Goal: Task Accomplishment & Management: Use online tool/utility

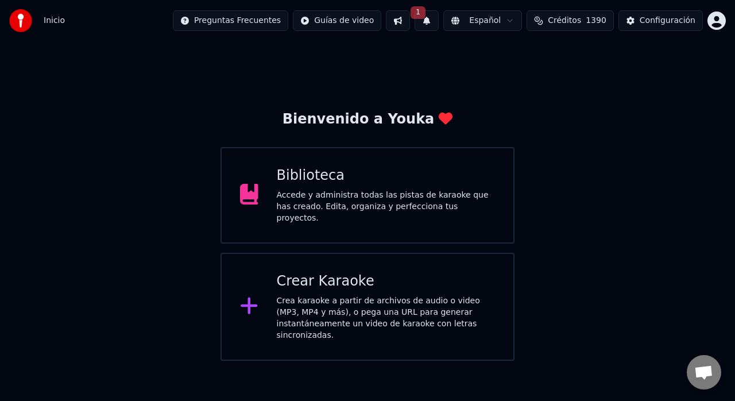
click at [333, 300] on div "Crea karaoke a partir de archivos de audio o video (MP3, MP4 y más), o pega una…" at bounding box center [386, 318] width 219 height 46
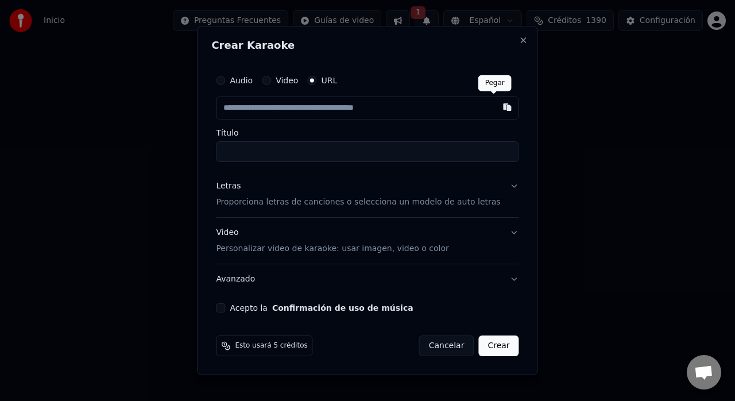
click at [496, 106] on button "button" at bounding box center [507, 106] width 23 height 21
type input "**********"
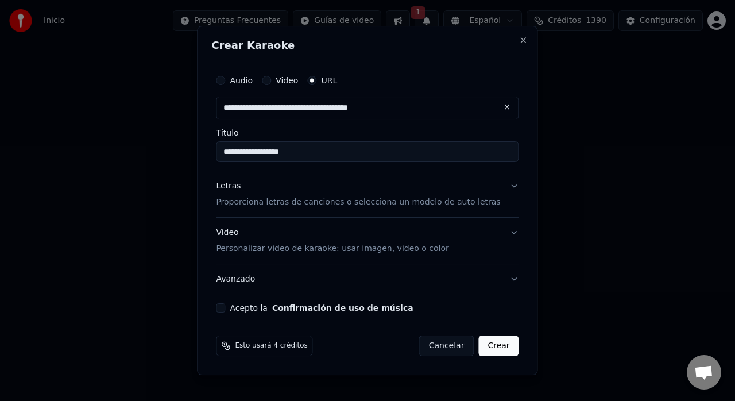
type input "**********"
click at [443, 206] on p "Proporciona letras de canciones o selecciona un modelo de auto letras" at bounding box center [358, 201] width 284 height 11
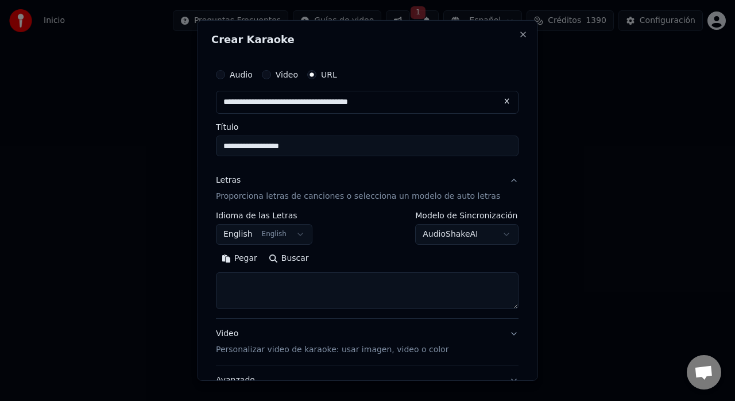
click at [275, 237] on button "English English" at bounding box center [264, 234] width 96 height 21
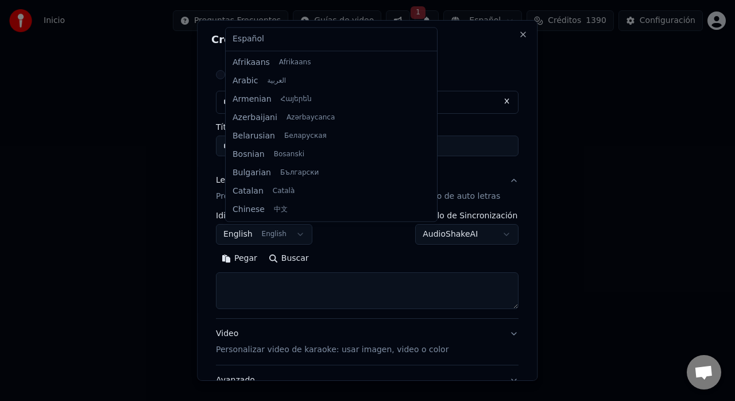
scroll to position [92, 0]
select select "**"
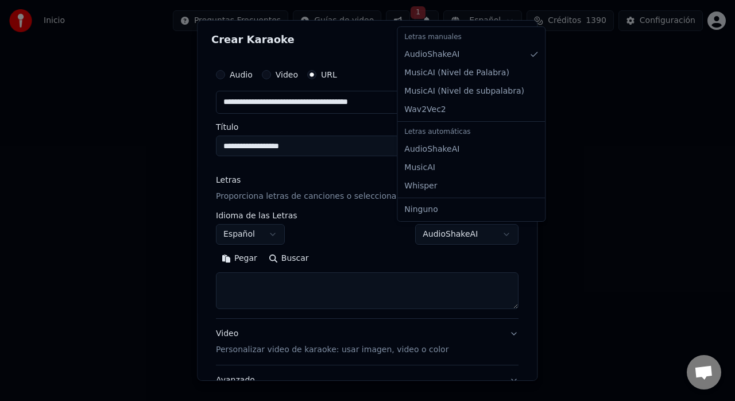
click at [473, 237] on body "**********" at bounding box center [367, 180] width 735 height 360
select select "**********"
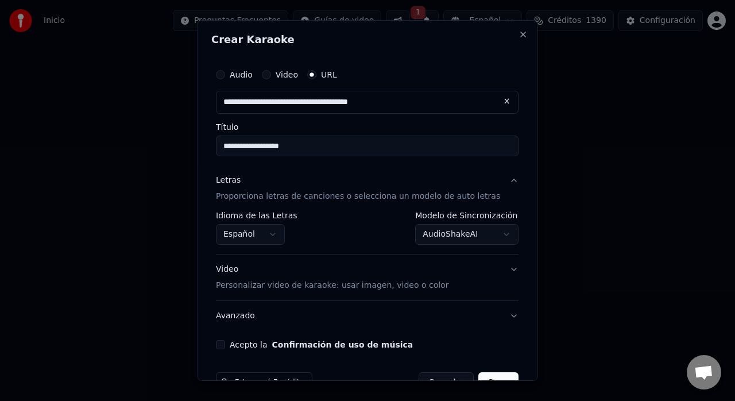
scroll to position [30, 0]
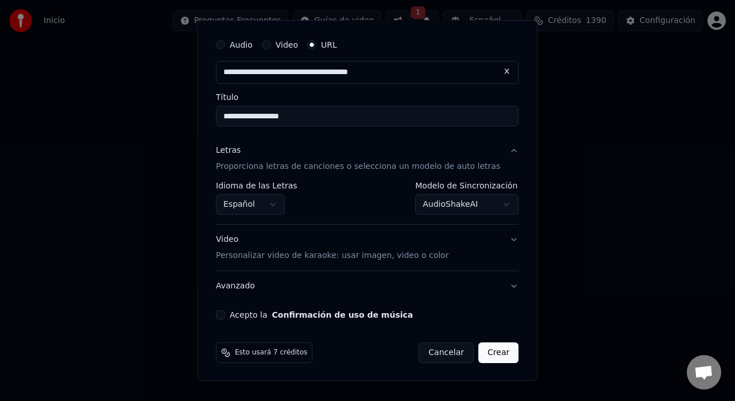
click at [401, 247] on div "Video Personalizar video de karaoke: usar imagen, video o color" at bounding box center [332, 248] width 232 height 28
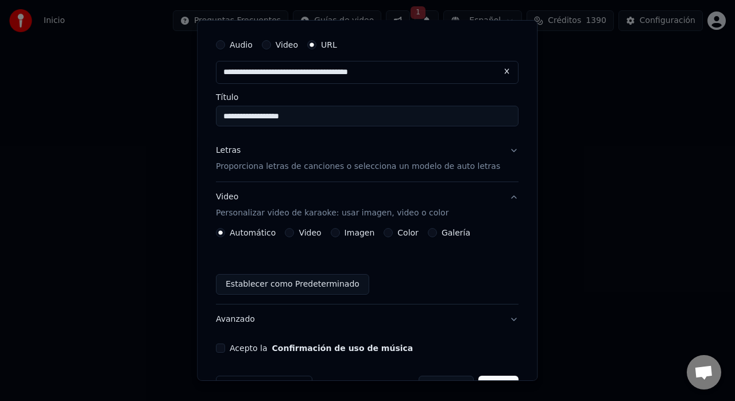
click at [433, 232] on button "Galería" at bounding box center [432, 232] width 9 height 9
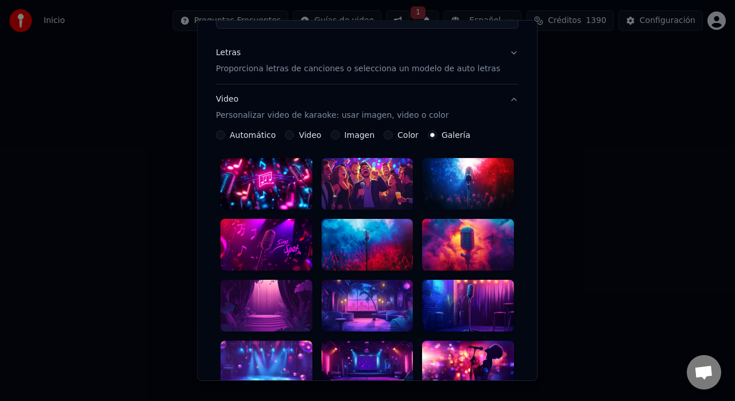
scroll to position [131, 0]
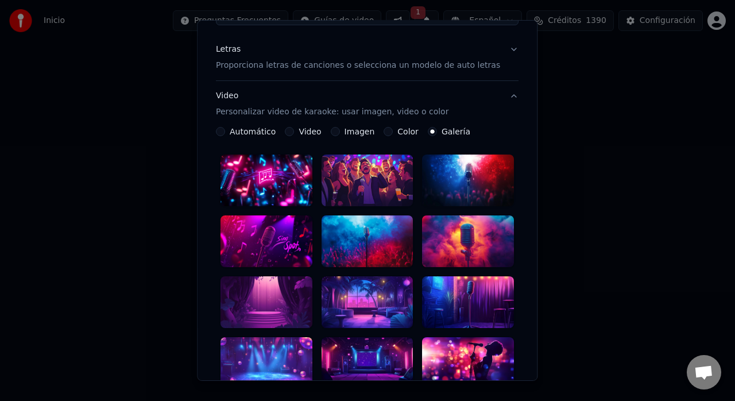
click at [383, 238] on div at bounding box center [367, 241] width 92 height 52
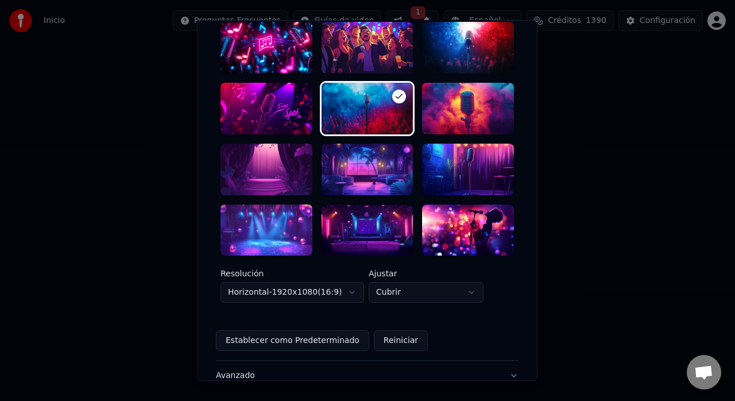
scroll to position [332, 0]
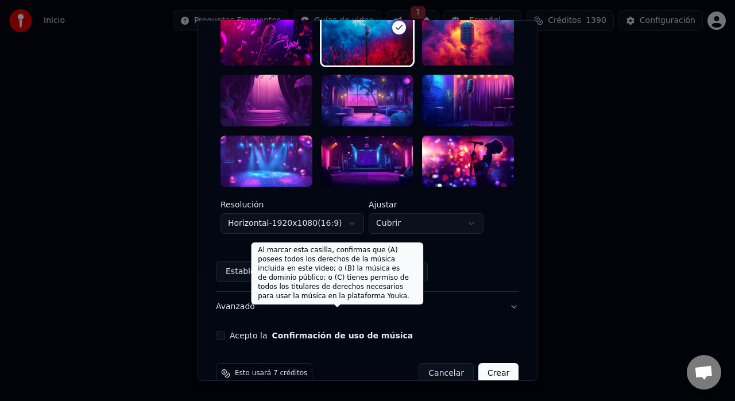
click at [294, 331] on button "Confirmación de uso de música" at bounding box center [342, 335] width 141 height 8
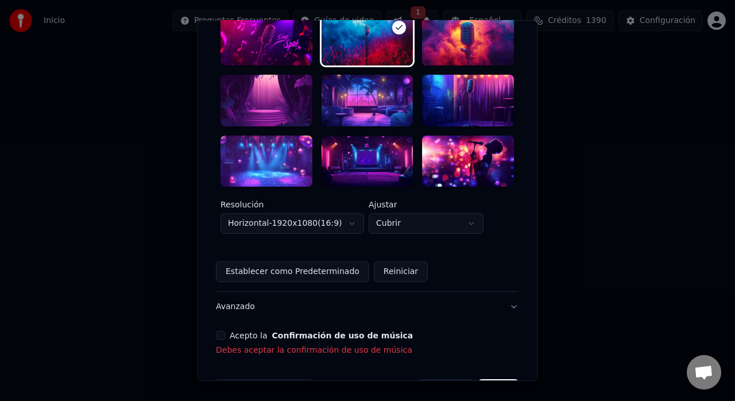
click at [225, 331] on button "Acepto la Confirmación de uso de música" at bounding box center [220, 335] width 9 height 9
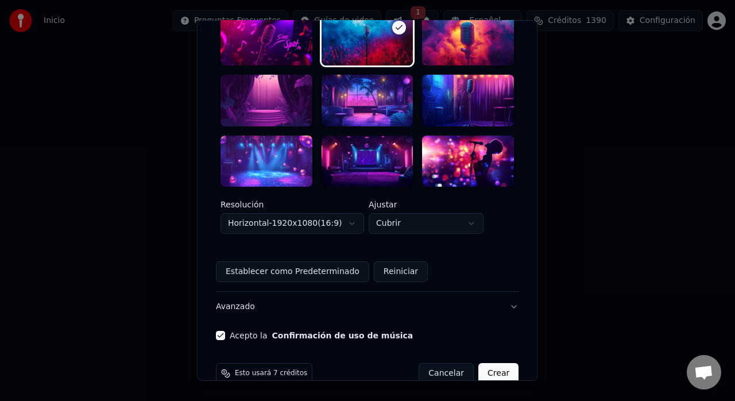
click at [481, 363] on button "Crear" at bounding box center [498, 373] width 40 height 21
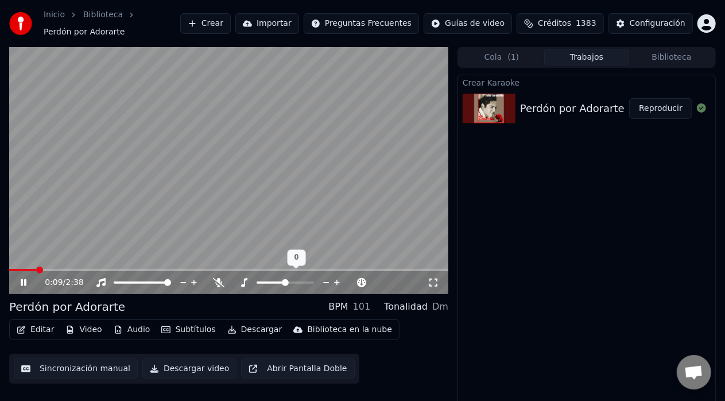
click at [321, 277] on icon at bounding box center [326, 282] width 11 height 11
click at [38, 269] on span at bounding box center [24, 270] width 30 height 2
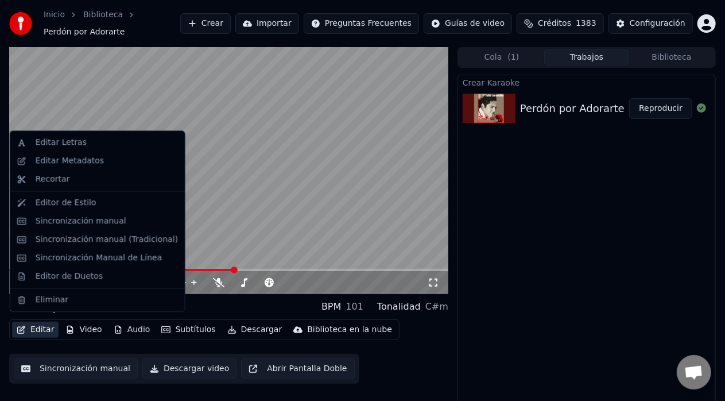
click at [38, 324] on button "Editar" at bounding box center [35, 329] width 46 height 16
click at [71, 145] on div "Editar Letras" at bounding box center [61, 142] width 51 height 11
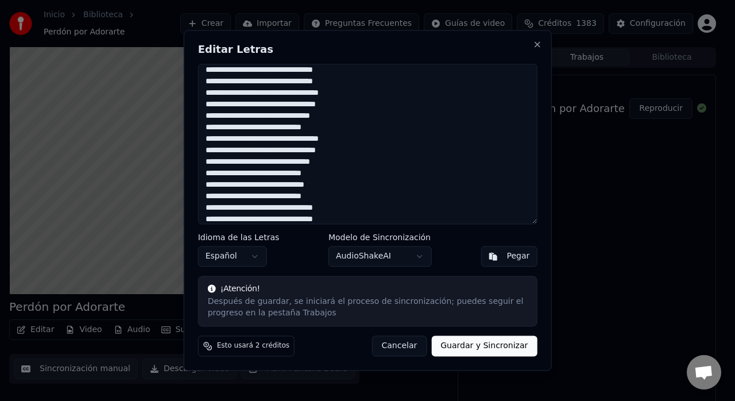
scroll to position [125, 0]
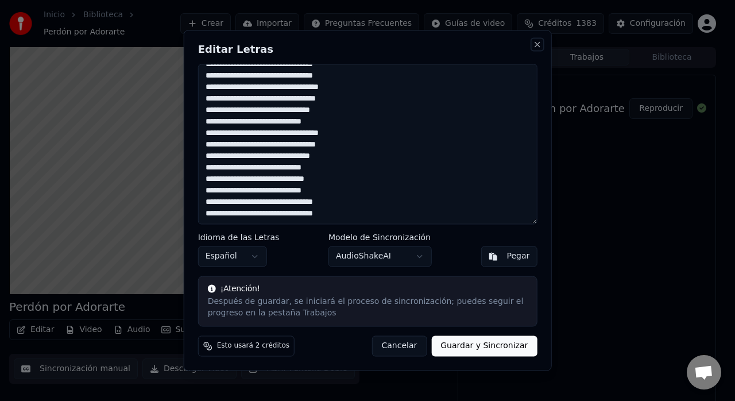
click at [533, 45] on button "Close" at bounding box center [536, 44] width 9 height 9
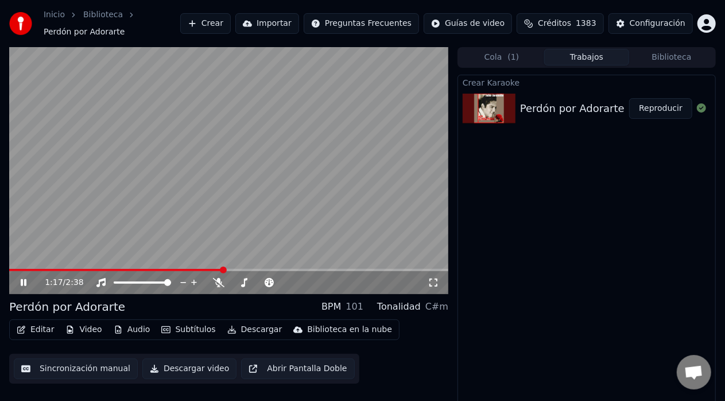
click at [223, 269] on span at bounding box center [116, 270] width 214 height 2
click at [242, 262] on video at bounding box center [228, 170] width 439 height 247
click at [247, 269] on span at bounding box center [228, 270] width 439 height 2
click at [279, 205] on video at bounding box center [228, 170] width 439 height 247
click at [262, 269] on span at bounding box center [228, 270] width 439 height 2
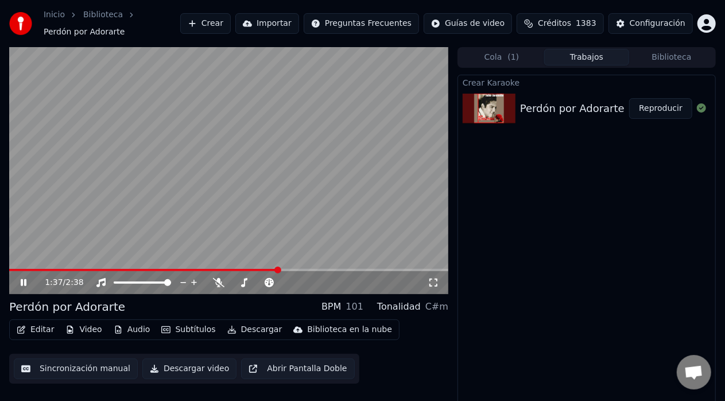
click at [278, 269] on span at bounding box center [228, 270] width 439 height 2
click at [26, 279] on icon at bounding box center [24, 282] width 6 height 7
click at [142, 281] on span at bounding box center [128, 282] width 29 height 2
click at [120, 281] on span at bounding box center [123, 282] width 7 height 7
click at [26, 278] on icon at bounding box center [31, 282] width 26 height 9
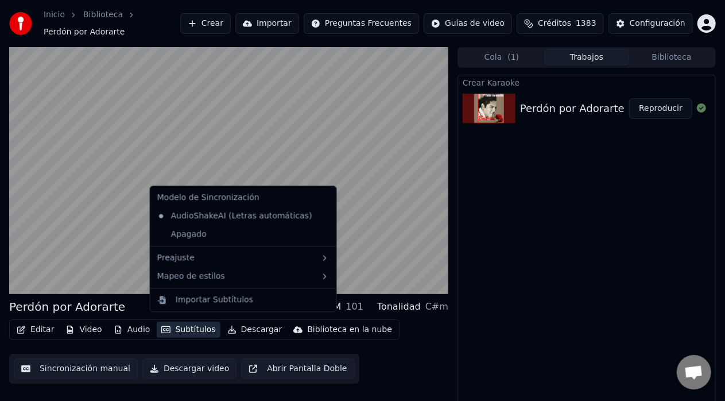
click at [175, 321] on button "Subtítulos" at bounding box center [188, 329] width 63 height 16
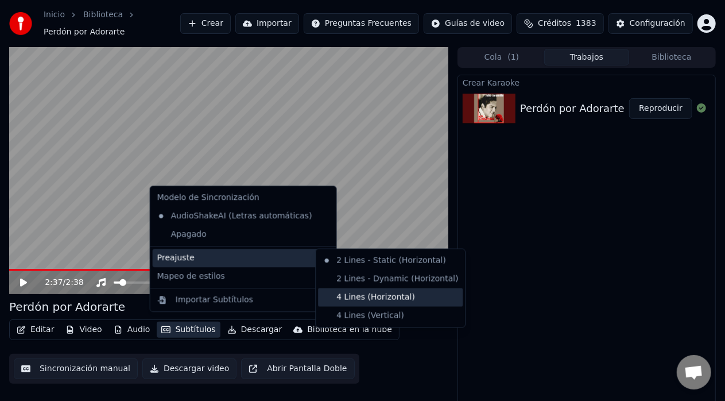
click at [353, 296] on div "4 Lines (Horizontal)" at bounding box center [390, 297] width 145 height 18
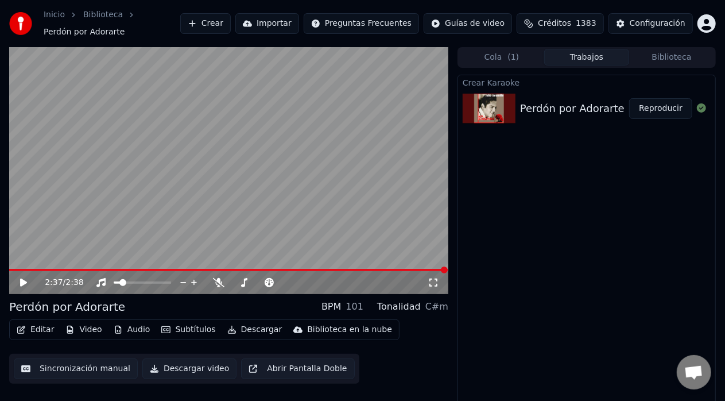
click at [24, 278] on icon at bounding box center [23, 282] width 7 height 8
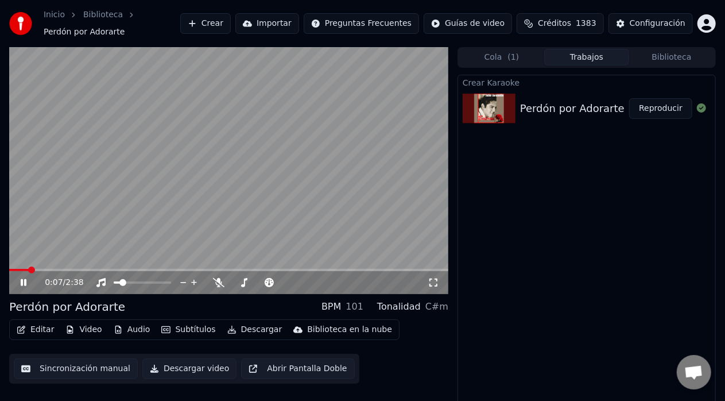
click at [28, 269] on span at bounding box center [19, 270] width 20 height 2
click at [76, 269] on span at bounding box center [228, 270] width 439 height 2
click at [29, 279] on icon at bounding box center [31, 282] width 26 height 9
click at [182, 364] on button "Descargar video" at bounding box center [189, 368] width 94 height 21
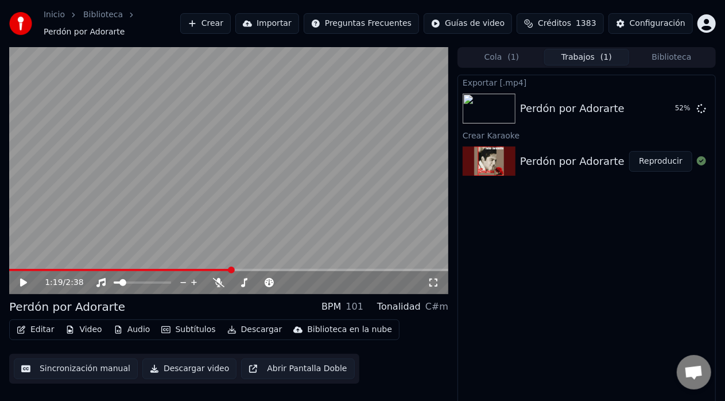
click at [231, 19] on button "Crear" at bounding box center [205, 23] width 50 height 21
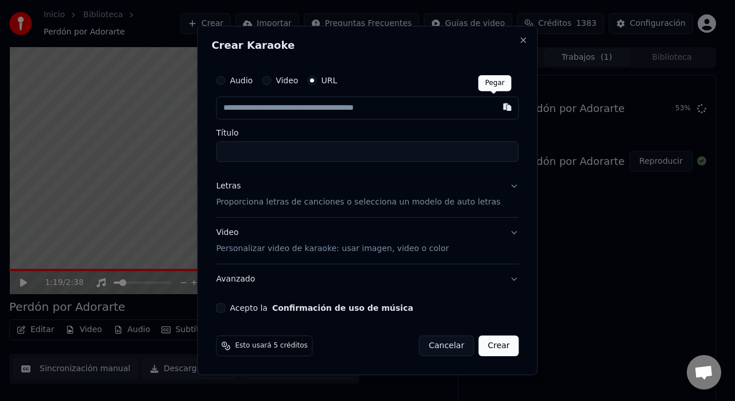
click at [496, 107] on button "button" at bounding box center [507, 106] width 23 height 21
type input "**********"
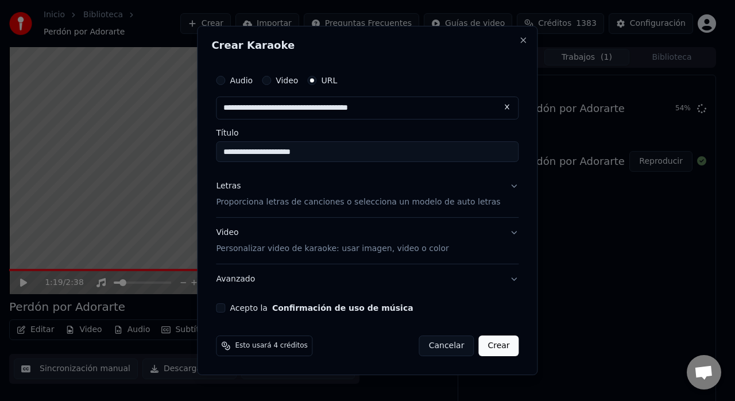
type input "**********"
click at [352, 208] on button "Letras Proporciona letras de canciones o selecciona un modelo de auto letras" at bounding box center [367, 194] width 302 height 46
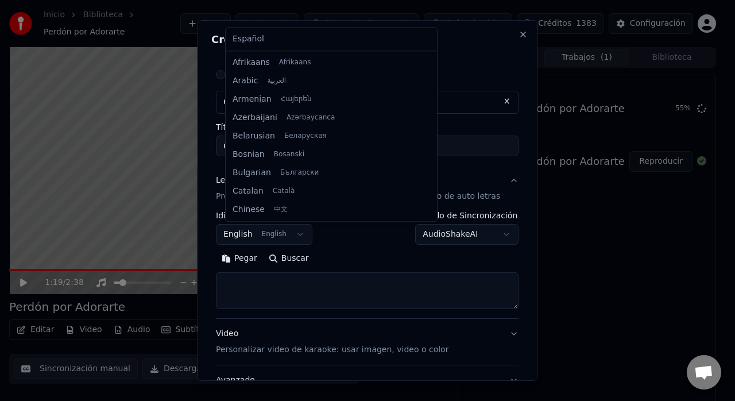
click at [281, 234] on body "**********" at bounding box center [362, 200] width 725 height 401
select select "**"
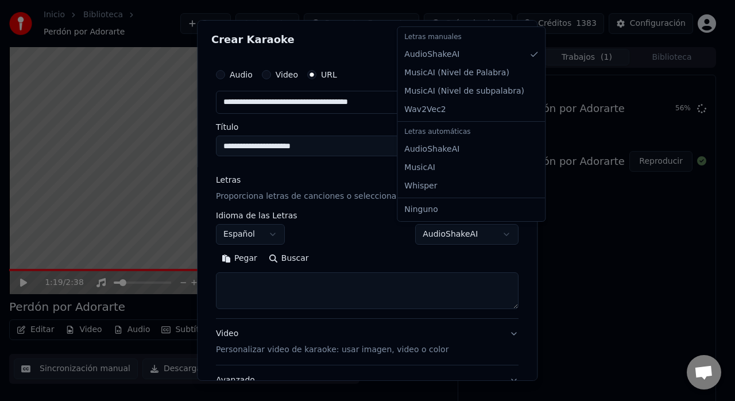
click at [463, 239] on body "**********" at bounding box center [362, 200] width 725 height 401
select select "**********"
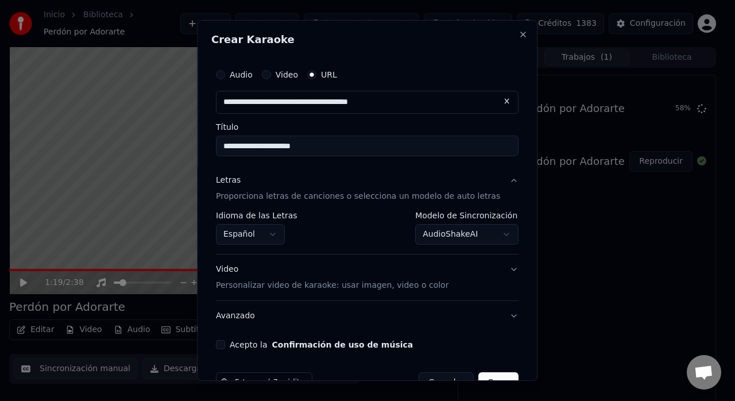
scroll to position [30, 0]
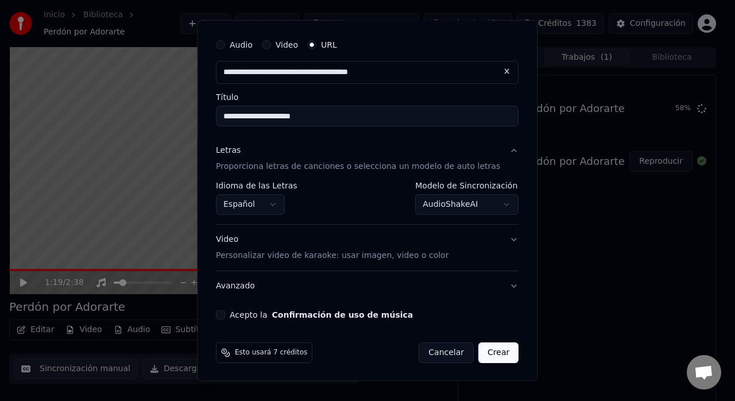
click at [428, 258] on p "Personalizar video de karaoke: usar imagen, video o color" at bounding box center [332, 255] width 232 height 11
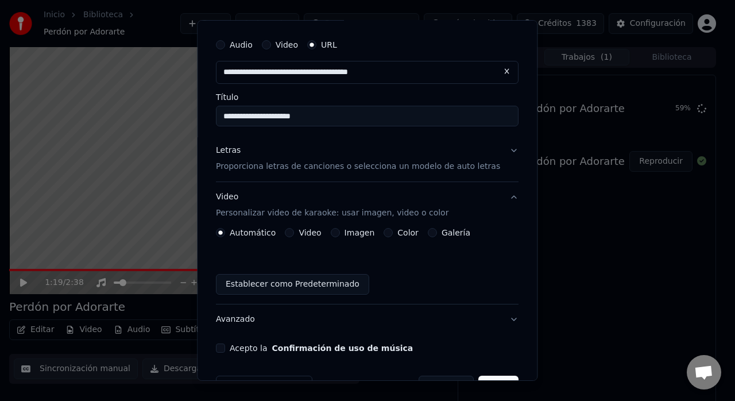
click at [434, 232] on button "Galería" at bounding box center [432, 232] width 9 height 9
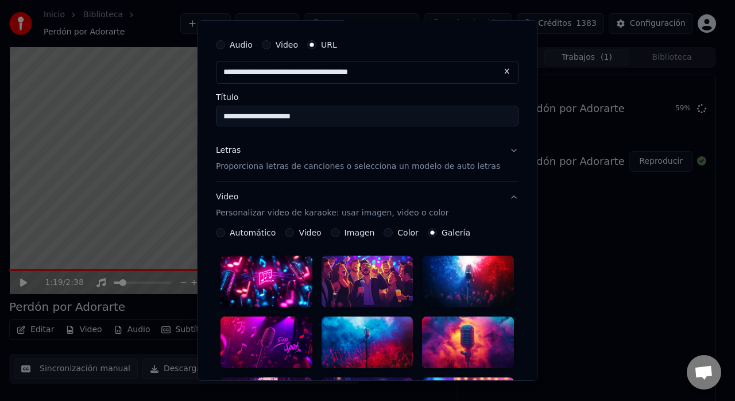
click at [444, 233] on label "Galería" at bounding box center [455, 232] width 29 height 8
click at [437, 233] on button "Galería" at bounding box center [432, 232] width 9 height 9
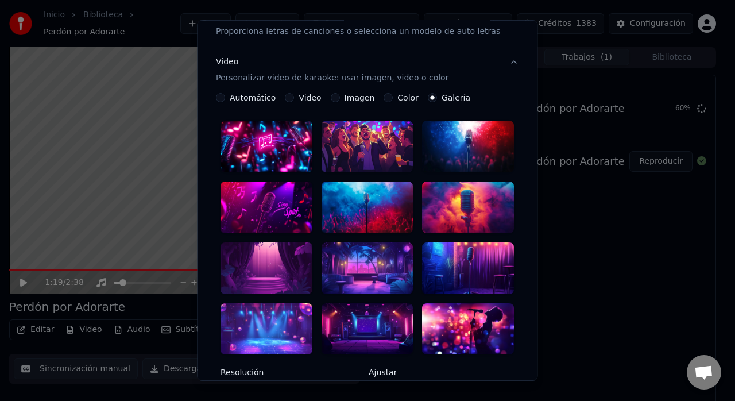
scroll to position [175, 0]
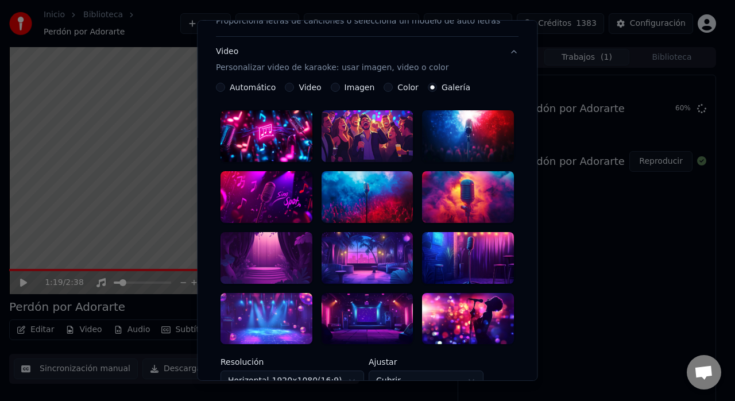
click at [365, 186] on div at bounding box center [367, 197] width 92 height 52
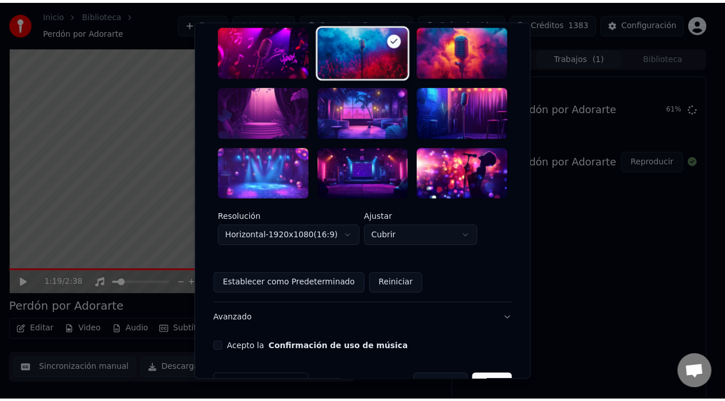
scroll to position [332, 0]
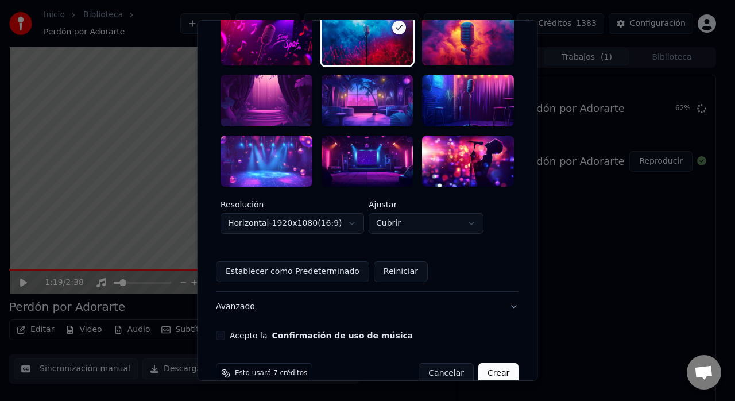
click at [225, 331] on button "Acepto la Confirmación de uso de música" at bounding box center [220, 335] width 9 height 9
click at [487, 363] on button "Crear" at bounding box center [498, 373] width 40 height 21
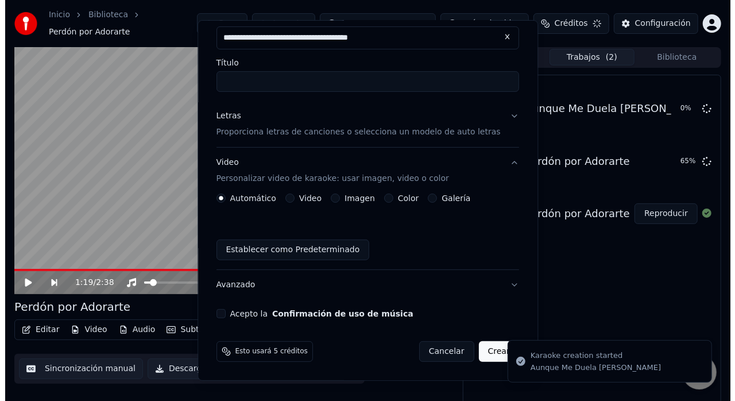
scroll to position [63, 0]
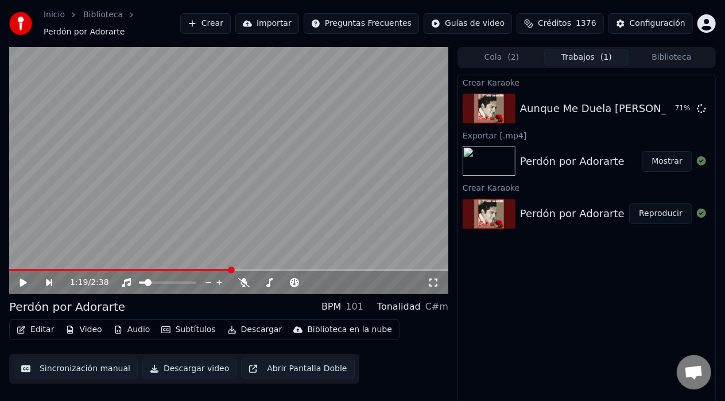
click at [664, 156] on button "Mostrar" at bounding box center [667, 161] width 50 height 21
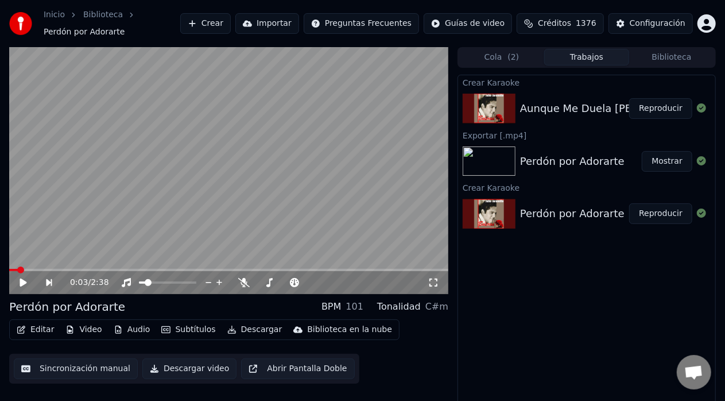
click at [18, 269] on span at bounding box center [13, 270] width 9 height 2
click at [660, 101] on button "Reproducir" at bounding box center [660, 108] width 63 height 21
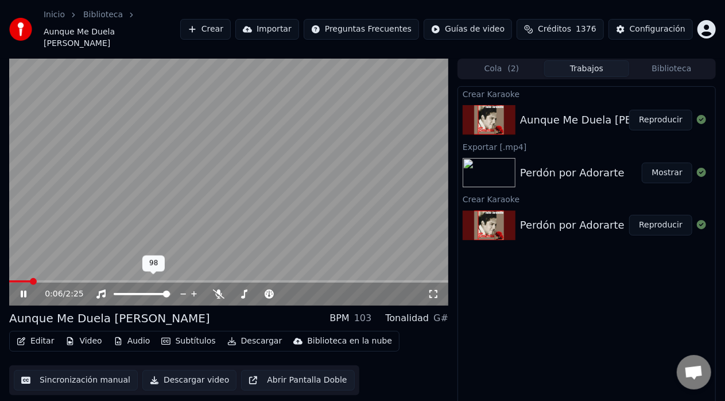
click at [170, 290] on span at bounding box center [166, 293] width 7 height 7
click at [171, 290] on span at bounding box center [167, 293] width 7 height 7
click at [252, 218] on video at bounding box center [228, 182] width 439 height 247
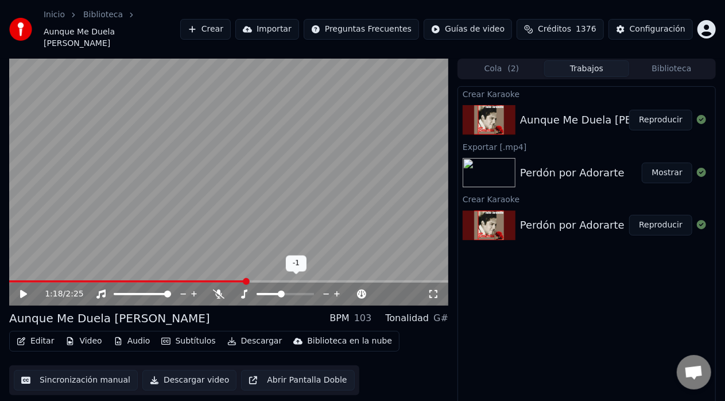
click at [325, 288] on icon at bounding box center [326, 293] width 11 height 11
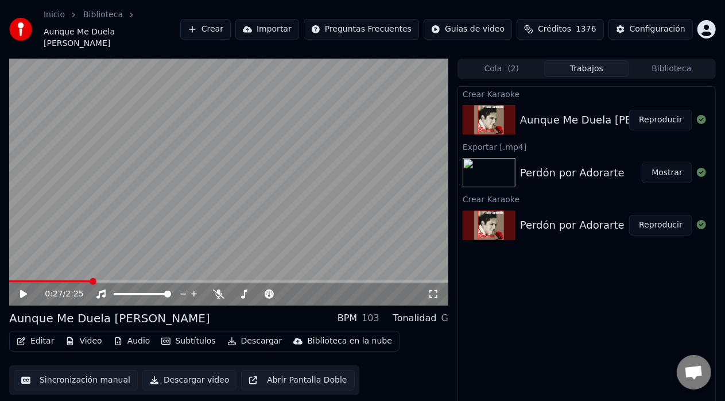
click at [91, 280] on span at bounding box center [49, 281] width 81 height 2
click at [9, 278] on span at bounding box center [12, 281] width 7 height 7
click at [20, 290] on icon at bounding box center [23, 294] width 7 height 8
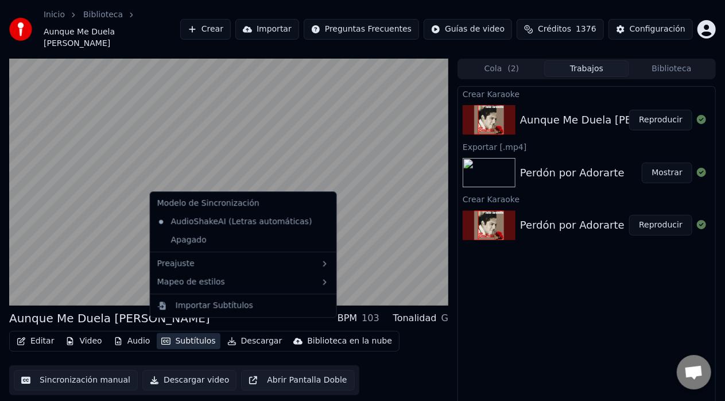
click at [192, 333] on button "Subtítulos" at bounding box center [188, 341] width 63 height 16
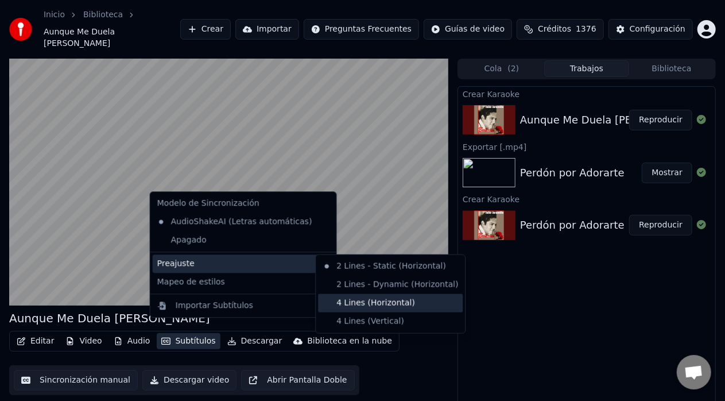
click at [349, 300] on div "4 Lines (Horizontal)" at bounding box center [390, 303] width 145 height 18
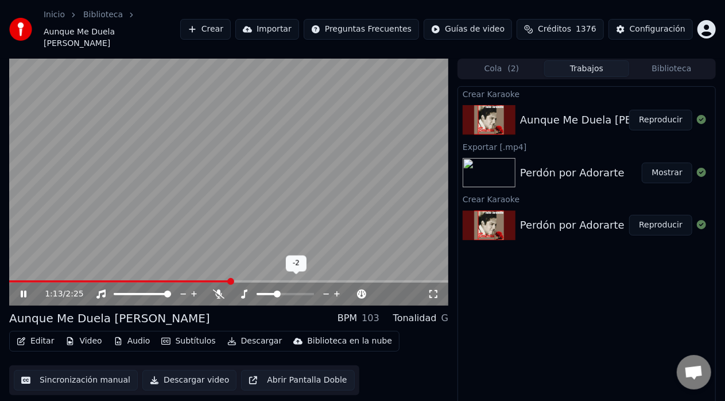
click at [335, 291] on icon at bounding box center [337, 294] width 6 height 6
click at [41, 333] on button "Editar" at bounding box center [35, 341] width 46 height 16
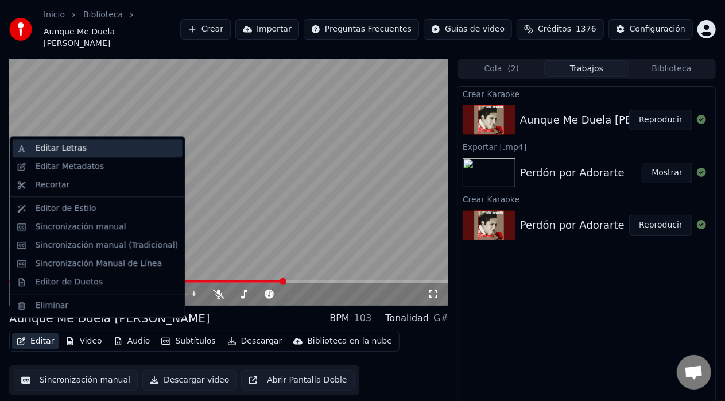
click at [72, 145] on div "Editar Letras" at bounding box center [61, 147] width 51 height 11
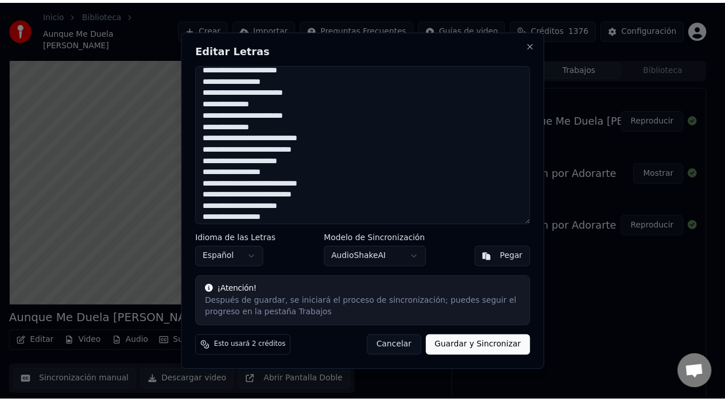
scroll to position [262, 0]
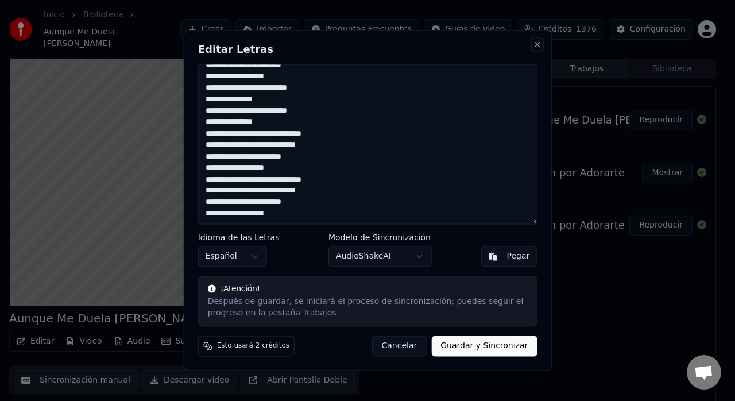
click at [534, 48] on button "Close" at bounding box center [536, 44] width 9 height 9
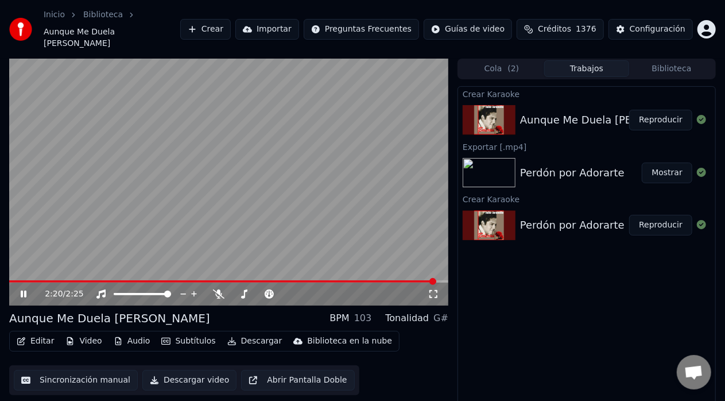
click at [22, 290] on icon at bounding box center [24, 293] width 6 height 7
click at [172, 280] on span at bounding box center [91, 281] width 164 height 2
click at [168, 370] on button "Descargar video" at bounding box center [189, 380] width 94 height 21
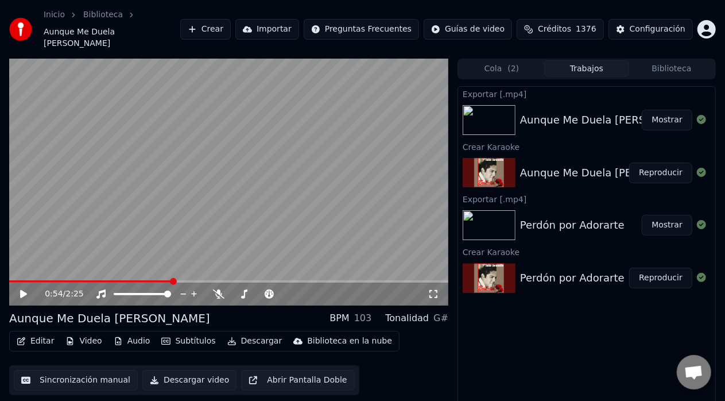
click at [664, 110] on button "Mostrar" at bounding box center [667, 120] width 50 height 21
